Goal: Task Accomplishment & Management: Manage account settings

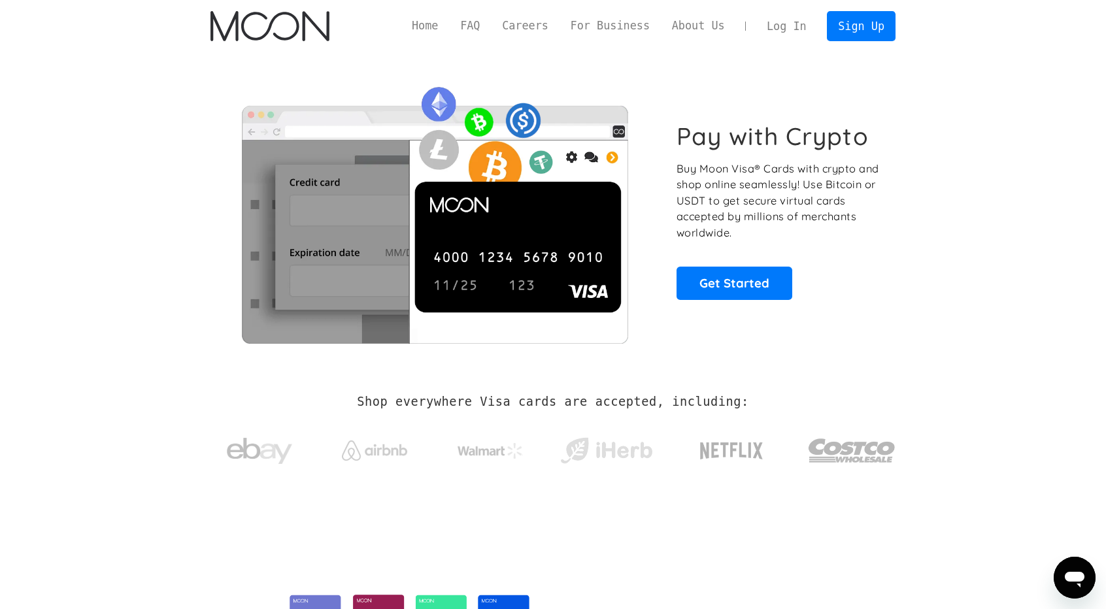
click at [790, 26] on link "Log In" at bounding box center [786, 26] width 61 height 29
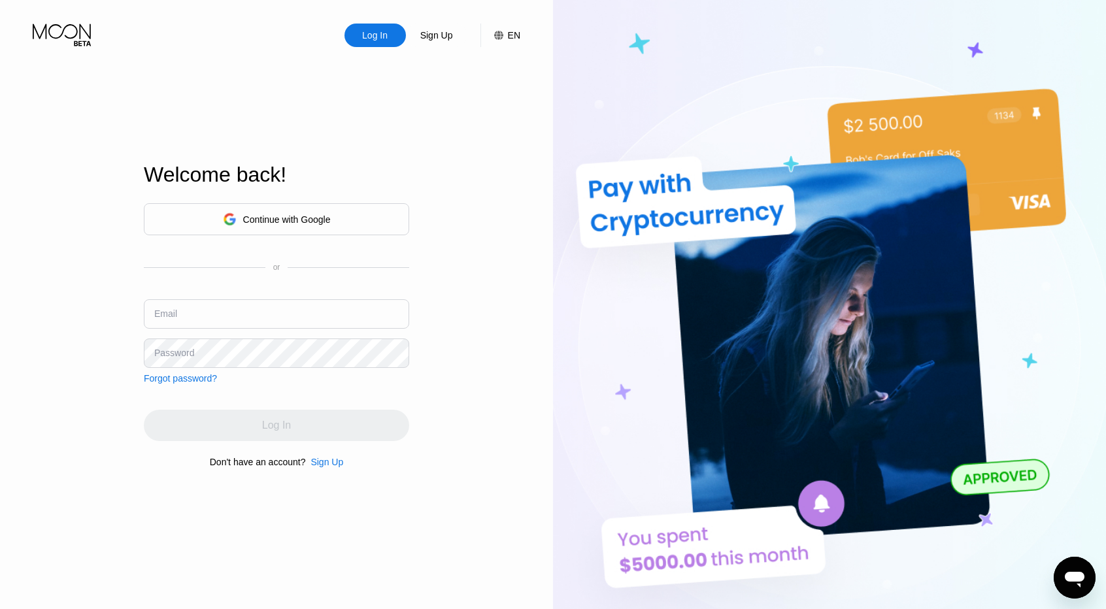
type input "samoubiskri1990@gmail.com"
click at [190, 273] on div "Continue with Google or Email samoubiskri1990@gmail.com Password Forgot passwor…" at bounding box center [276, 293] width 265 height 180
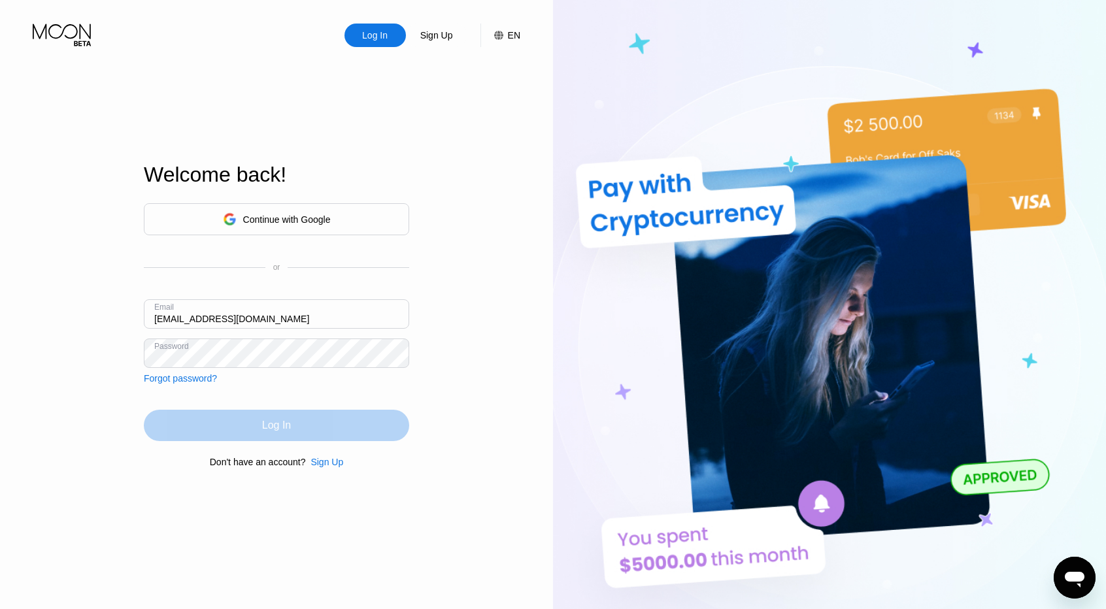
click at [258, 423] on div "Log In" at bounding box center [276, 425] width 265 height 31
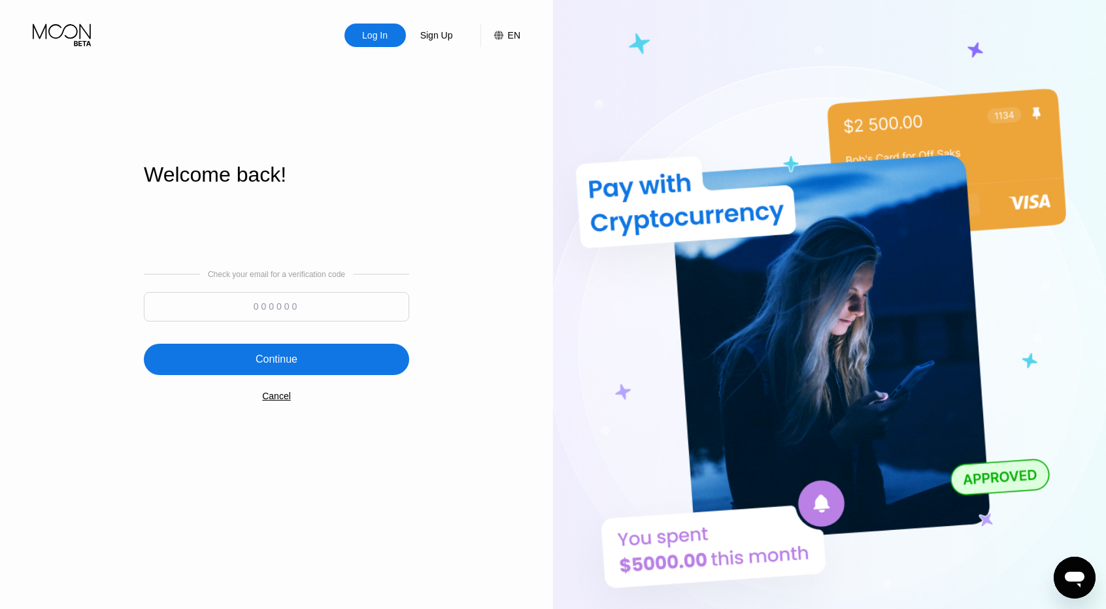
click at [311, 304] on input at bounding box center [276, 306] width 265 height 29
paste input "459592"
type input "459592"
click at [294, 351] on div "Continue" at bounding box center [276, 359] width 265 height 31
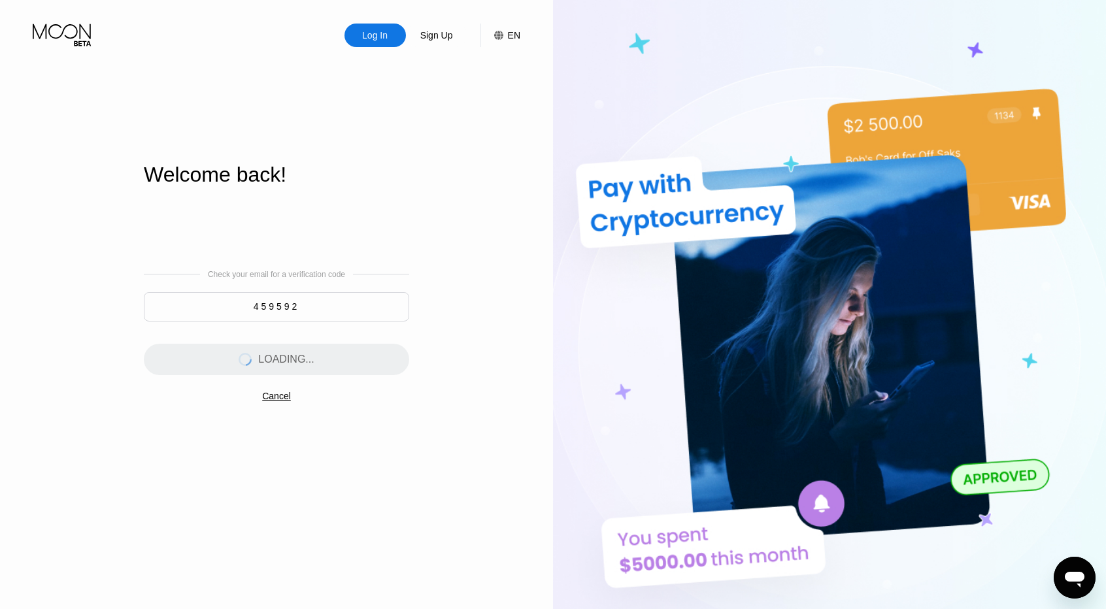
click at [236, 145] on div "Welcome back! Check your email for a verification code 459592 LOADING... Cancel" at bounding box center [276, 315] width 265 height 670
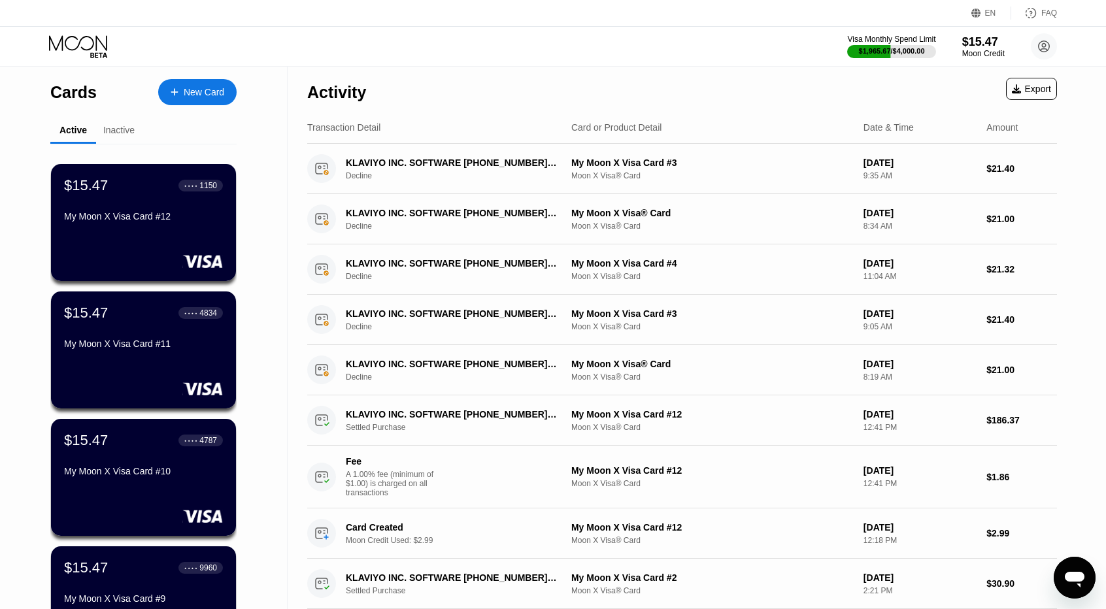
click at [123, 131] on div "Inactive" at bounding box center [118, 130] width 31 height 10
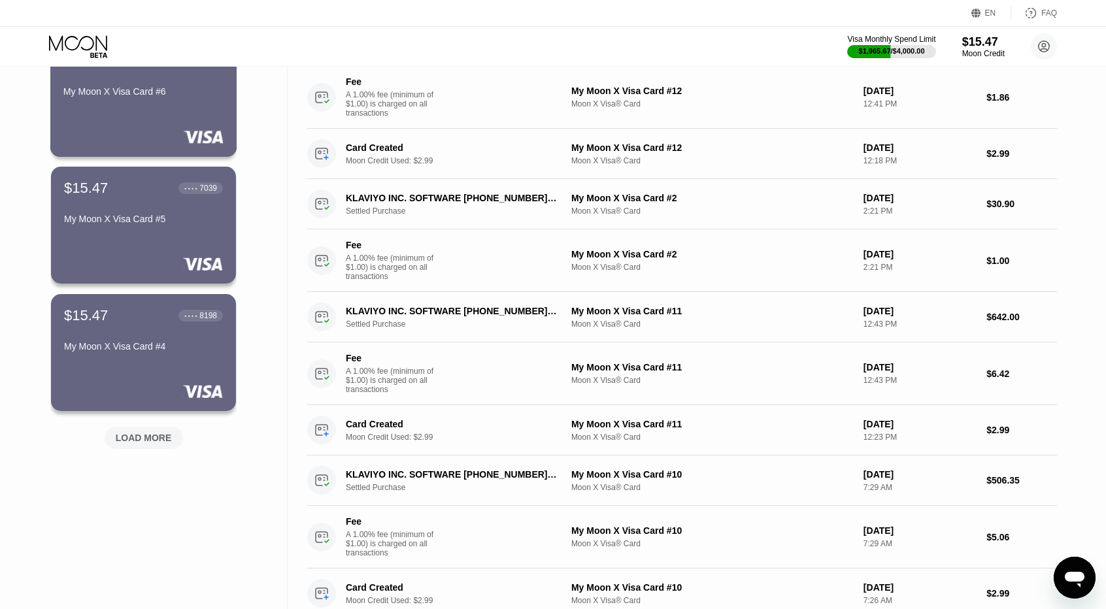
scroll to position [392, 0]
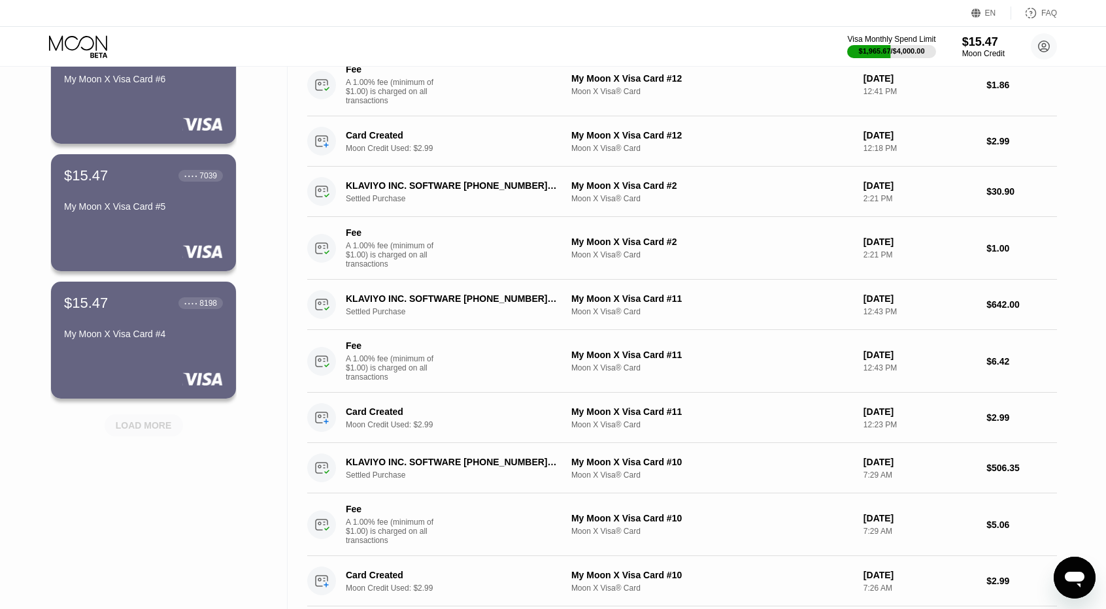
click at [150, 427] on div "LOAD MORE" at bounding box center [144, 426] width 56 height 12
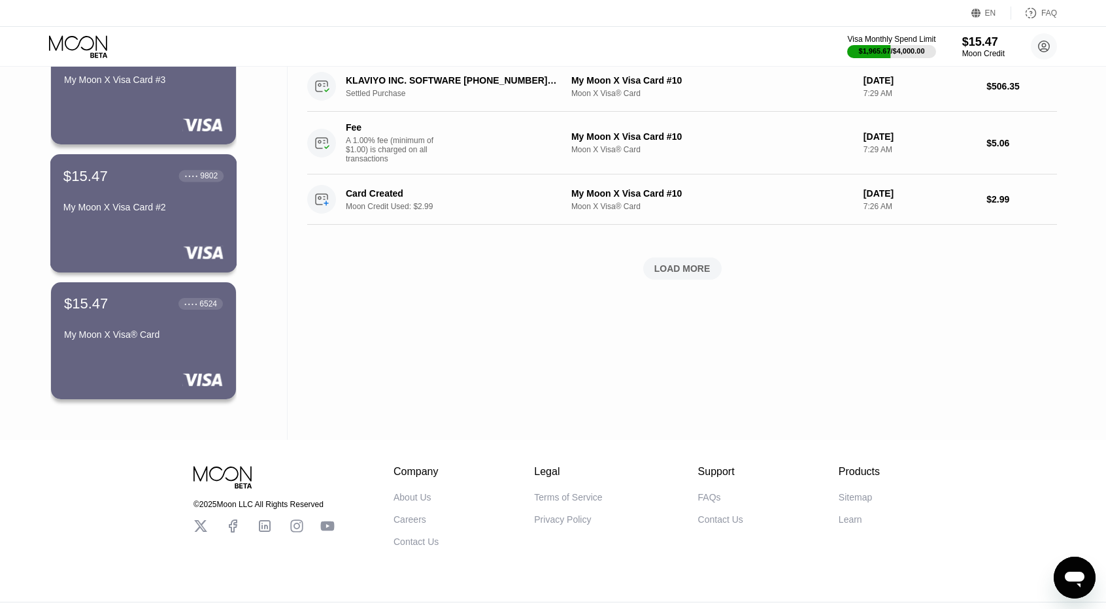
scroll to position [785, 0]
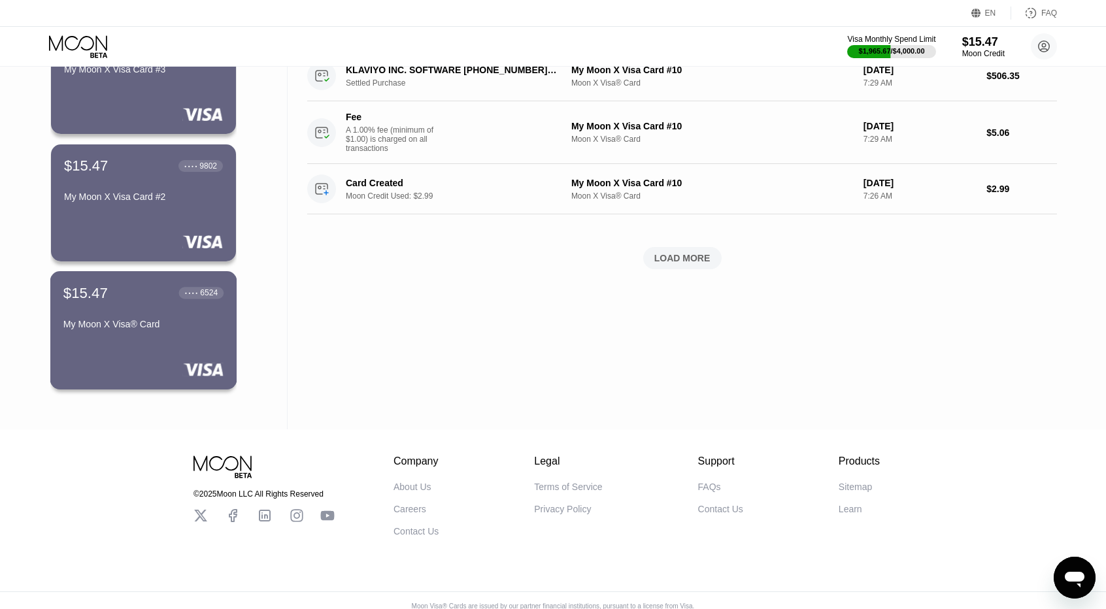
drag, startPoint x: 160, startPoint y: 349, endPoint x: 248, endPoint y: 426, distance: 117.7
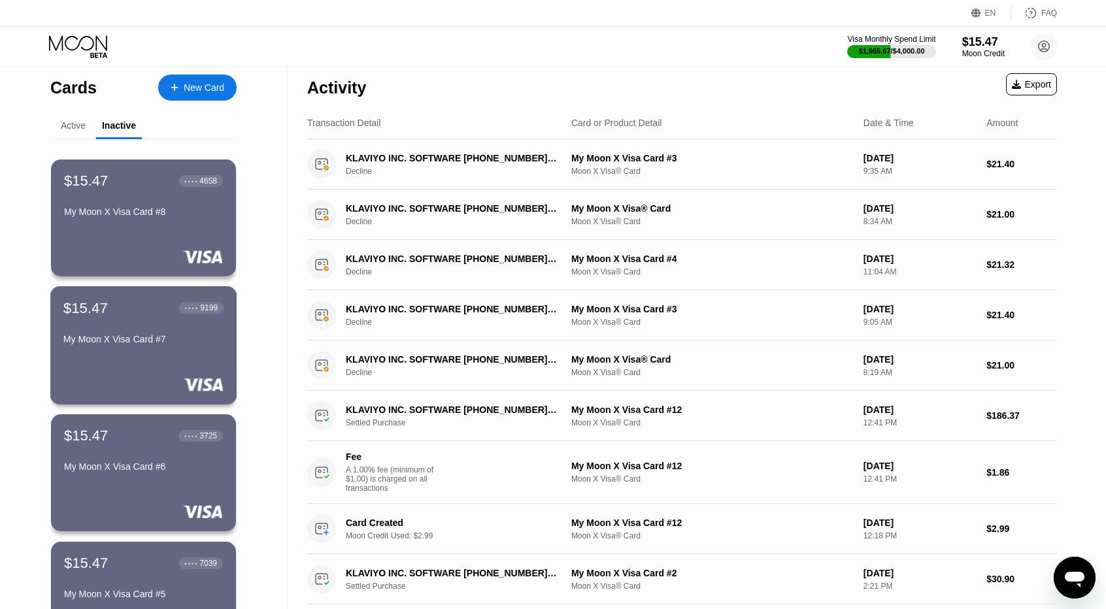
scroll to position [0, 0]
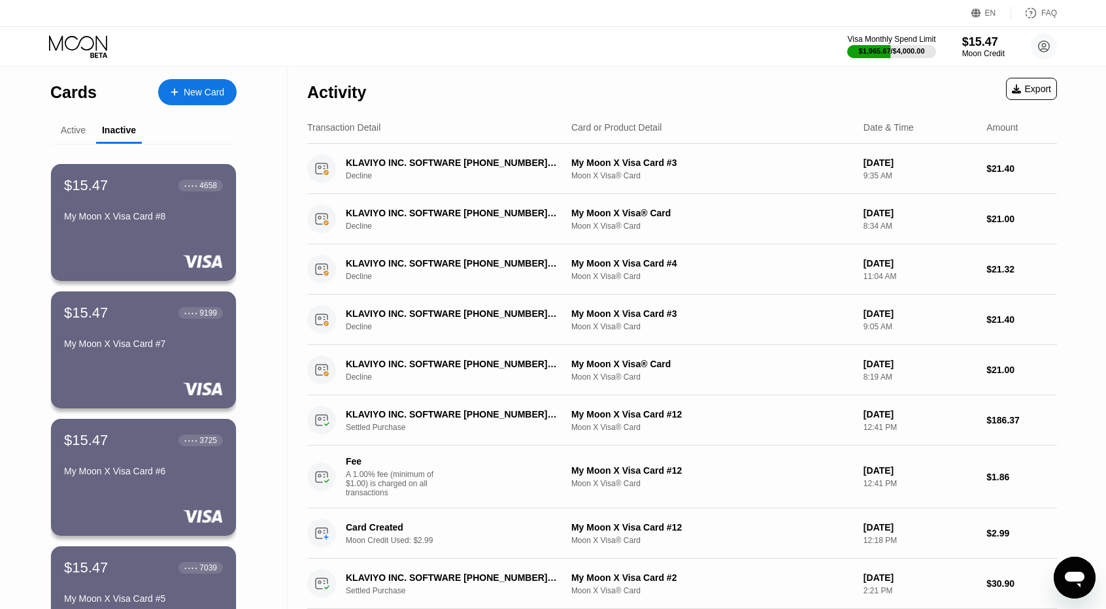
click at [84, 128] on div "Active" at bounding box center [73, 130] width 25 height 10
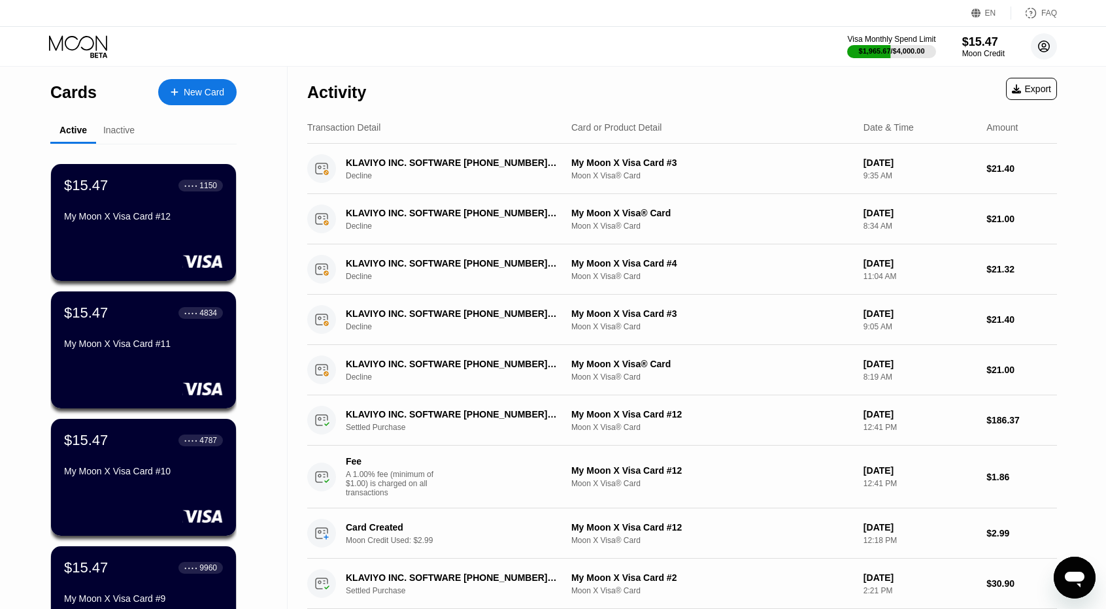
click at [1038, 48] on circle at bounding box center [1044, 46] width 26 height 26
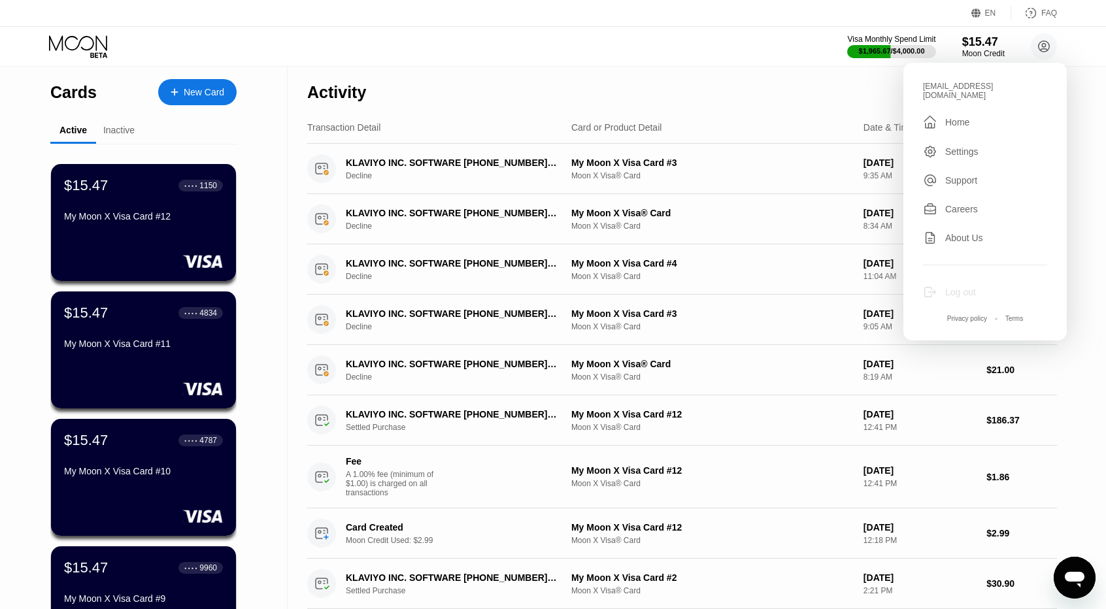
click at [963, 287] on div "Log out" at bounding box center [961, 292] width 31 height 10
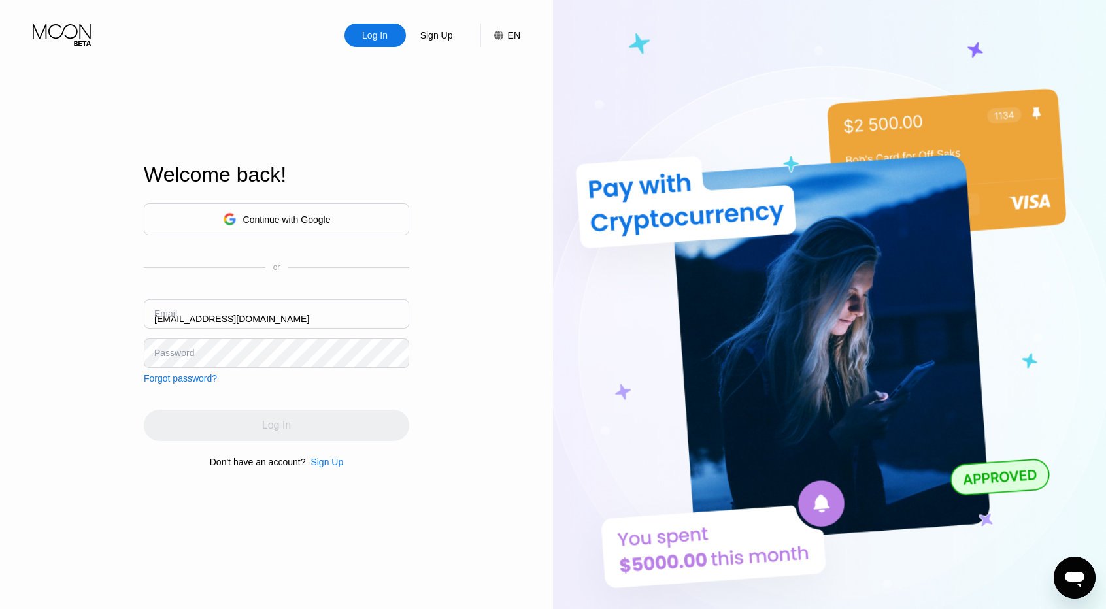
click at [365, 317] on input "samoubiskri1990@gmail.com" at bounding box center [276, 314] width 265 height 29
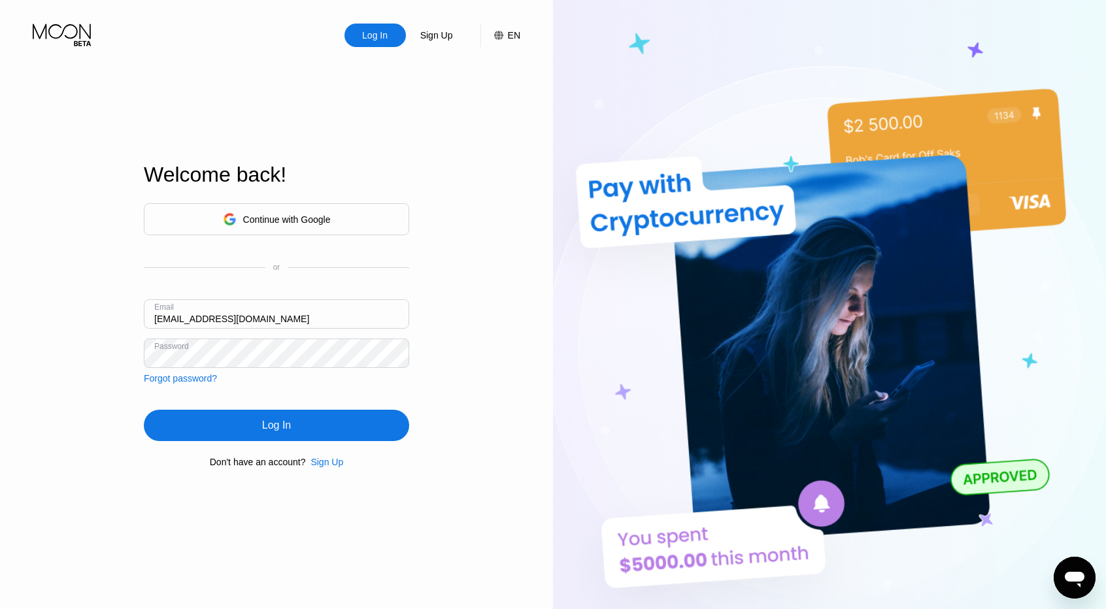
type input "titousamou@gmail.com"
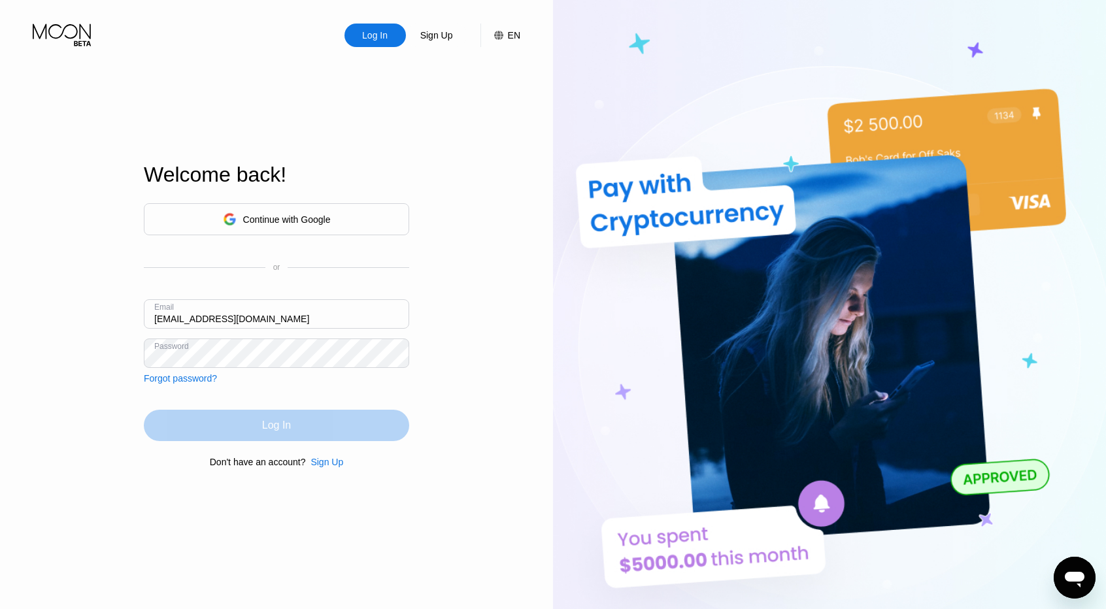
click at [319, 425] on div "Log In" at bounding box center [276, 425] width 265 height 31
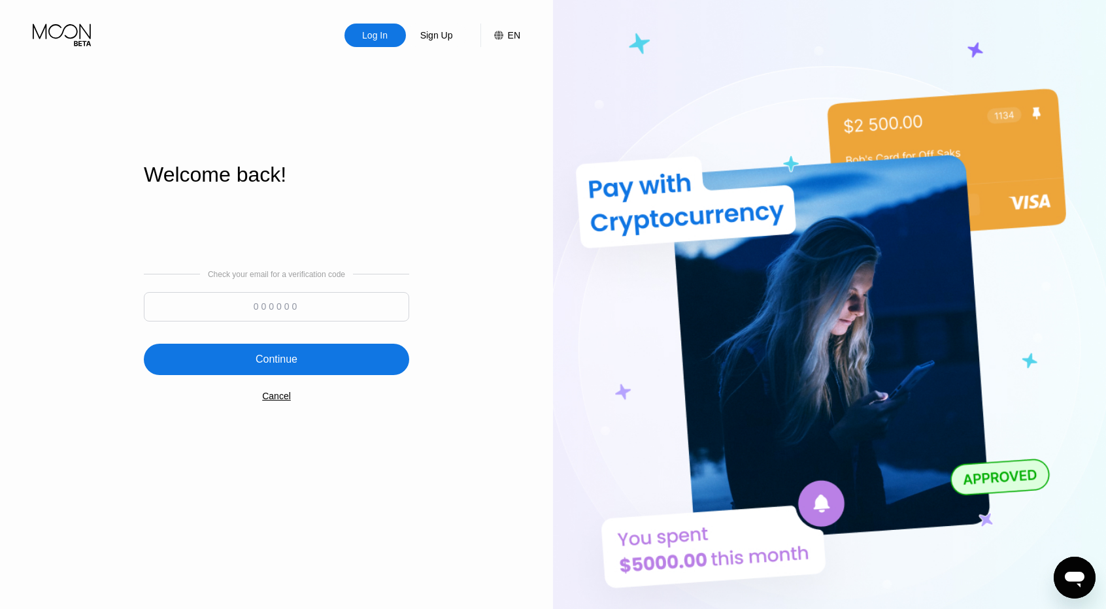
click at [272, 318] on input at bounding box center [276, 306] width 265 height 29
paste input "905478"
type input "905478"
click at [267, 351] on div "Continue" at bounding box center [276, 359] width 265 height 31
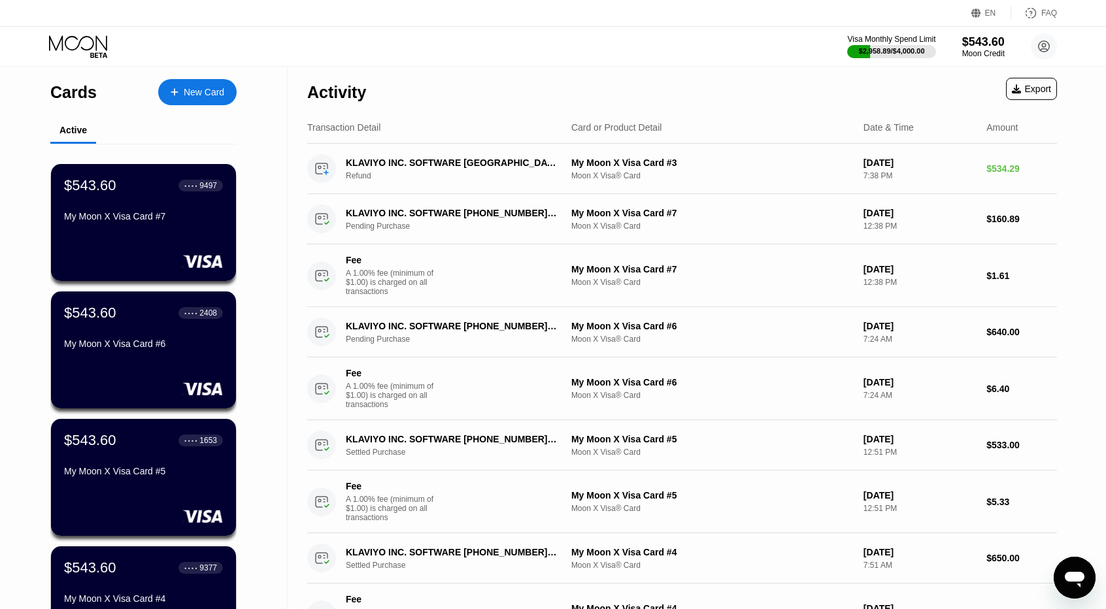
click at [609, 75] on div "Activity Export" at bounding box center [682, 89] width 750 height 46
click at [602, 84] on div "Activity Export" at bounding box center [682, 89] width 750 height 46
